Goal: Check status: Check status

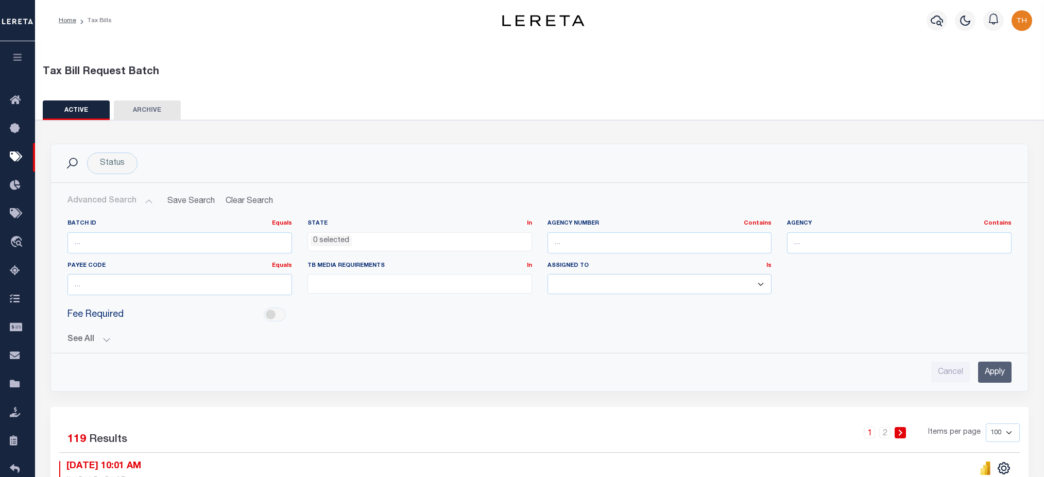
select select
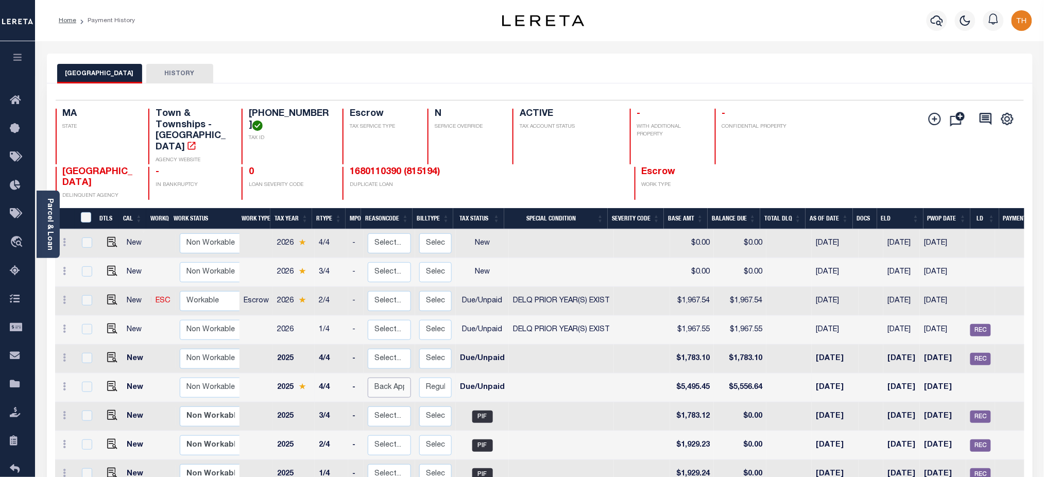
click at [399, 380] on select "Select... Payment Reversal Taxable Value Change Assessment Change Occupancy Tax…" at bounding box center [389, 387] width 43 height 20
checkbox input "true"
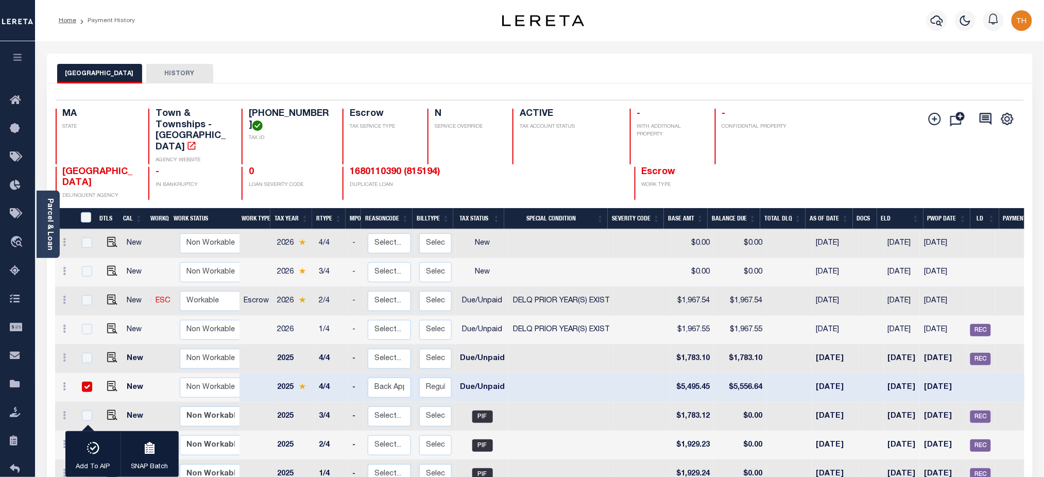
drag, startPoint x: 547, startPoint y: 149, endPoint x: 517, endPoint y: 165, distance: 33.9
click at [546, 149] on div "ACTIVE TAX ACCOUNT STATUS" at bounding box center [564, 137] width 105 height 56
click at [438, 377] on select "Select... Regular Delinquent Supplemental Corrected/Adjusted Bill - Re-Report C…" at bounding box center [435, 387] width 32 height 20
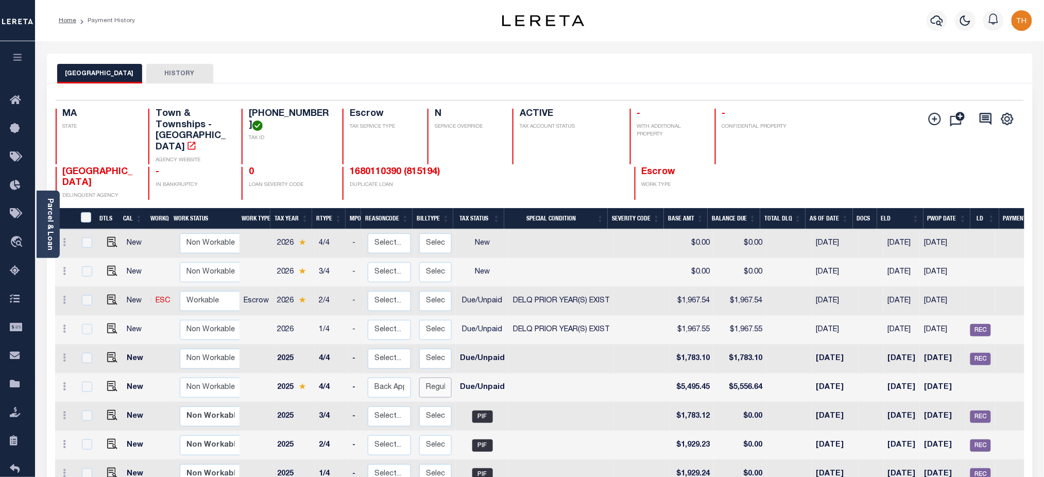
checkbox input "false"
click at [480, 179] on div "1680110390 (815194) DUPLICATE LOAN" at bounding box center [423, 183] width 162 height 33
click at [924, 138] on div "Add Installment Line [GEOGRAPHIC_DATA] Request Check" at bounding box center [968, 154] width 96 height 91
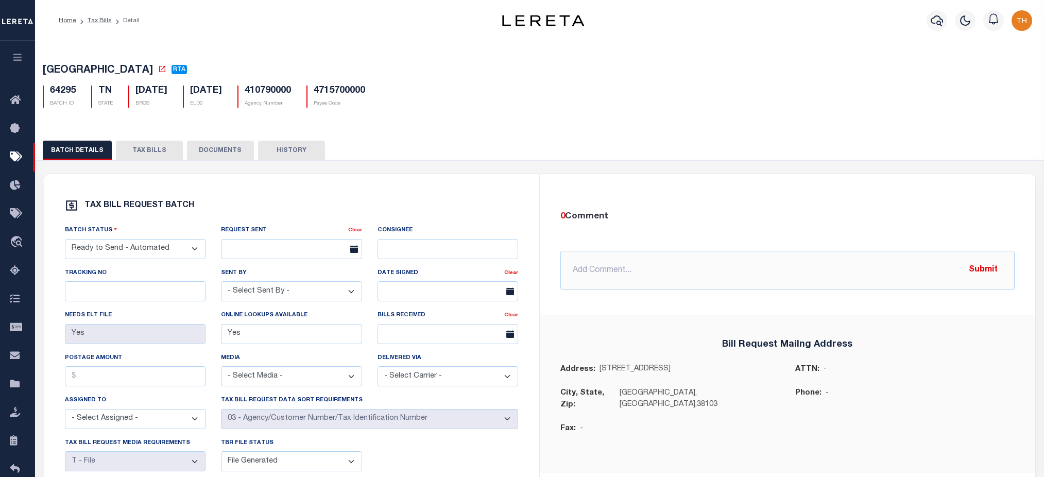
select select "RTA"
select select "27"
select select "22"
select select "2"
